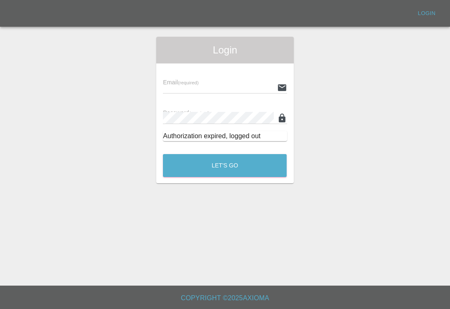
click at [251, 84] on input "text" at bounding box center [218, 87] width 110 height 12
type input "[EMAIL_ADDRESS][DOMAIN_NAME]"
click at [225, 165] on button "Let's Go" at bounding box center [225, 165] width 124 height 23
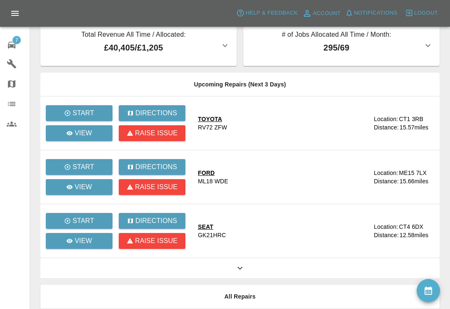
scroll to position [100, 0]
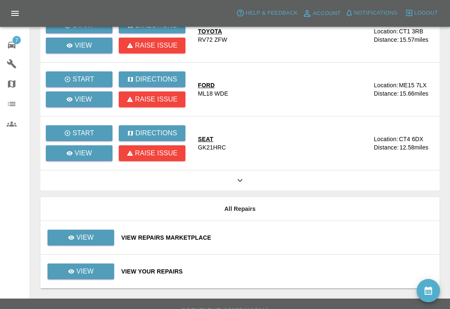
click at [305, 235] on div "View Repairs Marketplace" at bounding box center [277, 237] width 312 height 8
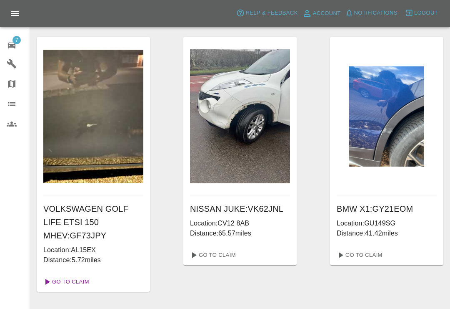
click at [84, 281] on link "Go To Claim" at bounding box center [65, 281] width 51 height 13
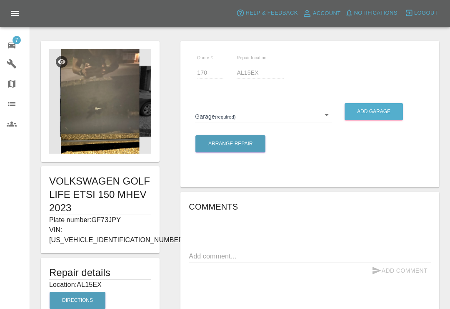
click at [328, 118] on body "Axioma Help & Feedback Account Notifications 0 Logout 7 Repair home Garages Map…" at bounding box center [225, 264] width 450 height 528
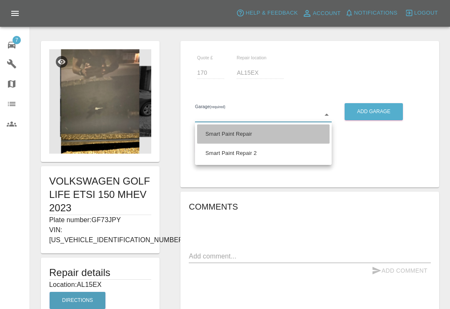
click at [231, 139] on li "Smart Paint Repair" at bounding box center [263, 133] width 133 height 19
type input "679a0979904d91245c525316"
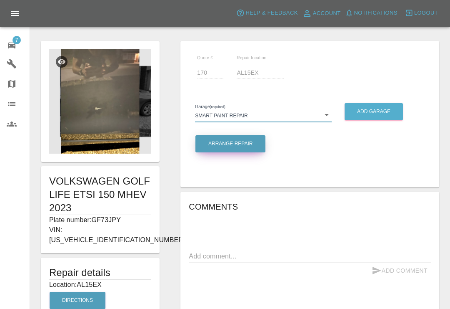
click at [224, 141] on button "Arrange Repair" at bounding box center [231, 143] width 70 height 17
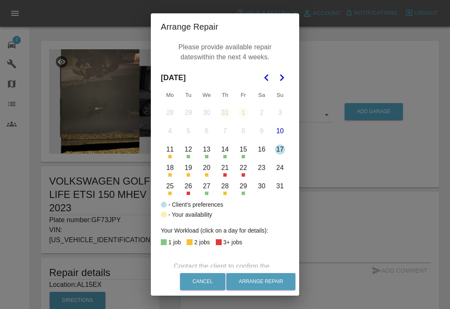
click at [173, 173] on button "18" at bounding box center [170, 168] width 18 height 18
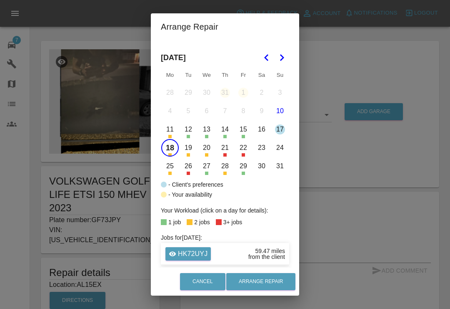
scroll to position [19, 0]
click at [190, 149] on button "19" at bounding box center [189, 149] width 18 height 18
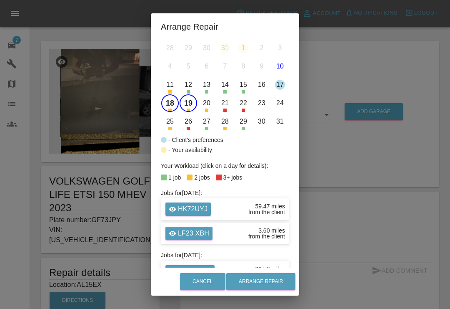
scroll to position [62, 0]
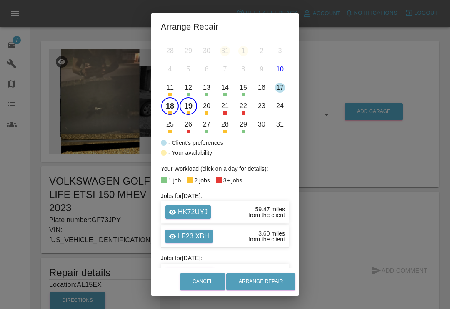
click at [191, 105] on button "19" at bounding box center [189, 106] width 18 height 18
click at [207, 110] on button "20" at bounding box center [207, 106] width 18 height 18
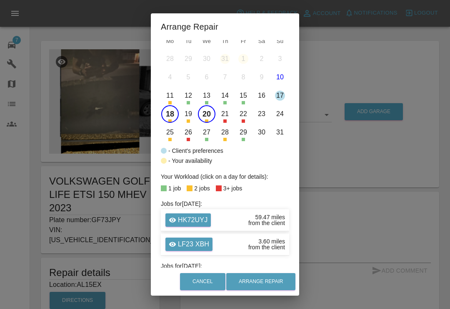
scroll to position [53, 0]
click at [168, 138] on button "25" at bounding box center [170, 133] width 18 height 18
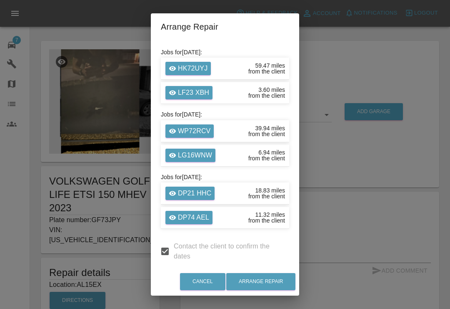
scroll to position [206, 0]
click at [283, 290] on button "Arrange Repair" at bounding box center [260, 281] width 69 height 17
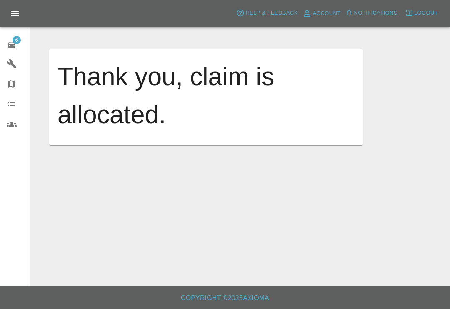
scroll to position [13, 0]
